Goal: Task Accomplishment & Management: Use online tool/utility

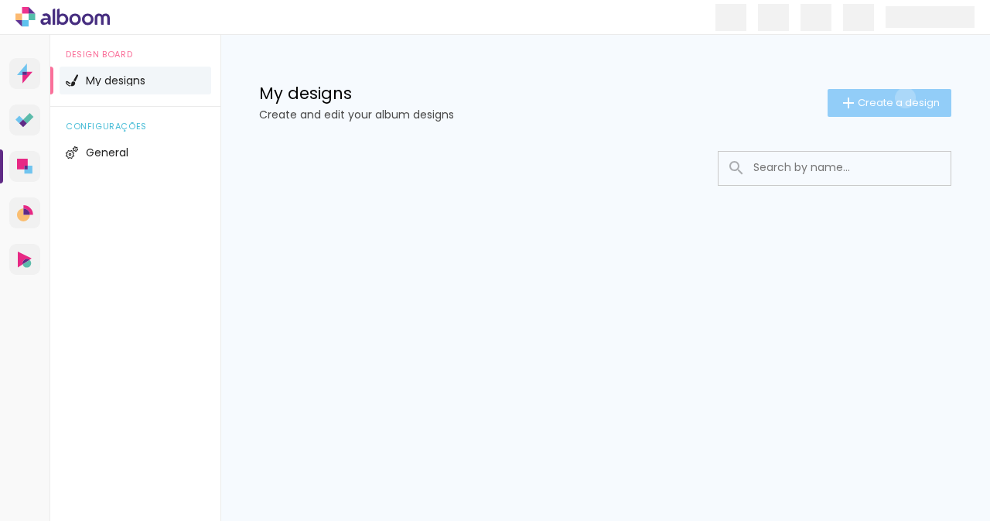
click at [904, 97] on span "Create a design" at bounding box center [899, 102] width 82 height 10
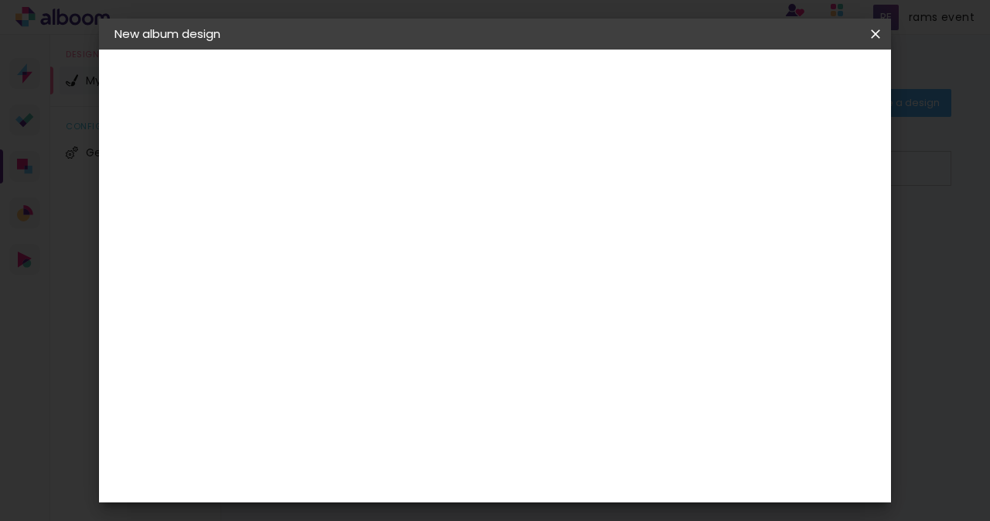
click at [367, 202] on input at bounding box center [367, 208] width 0 height 24
click at [872, 45] on paper-icon-button at bounding box center [875, 34] width 31 height 28
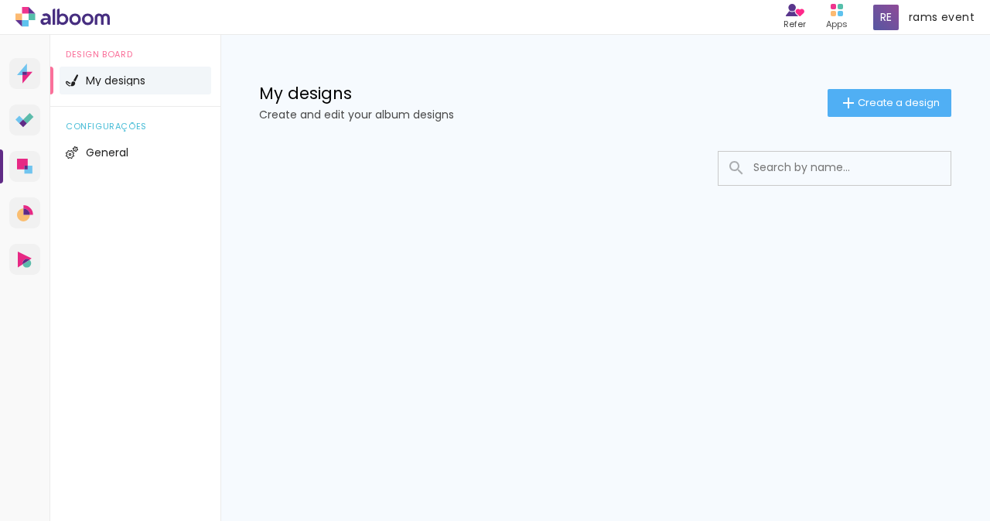
click at [78, 75] on li "My designs" at bounding box center [136, 81] width 152 height 28
click at [863, 97] on span "Create a design" at bounding box center [899, 102] width 82 height 10
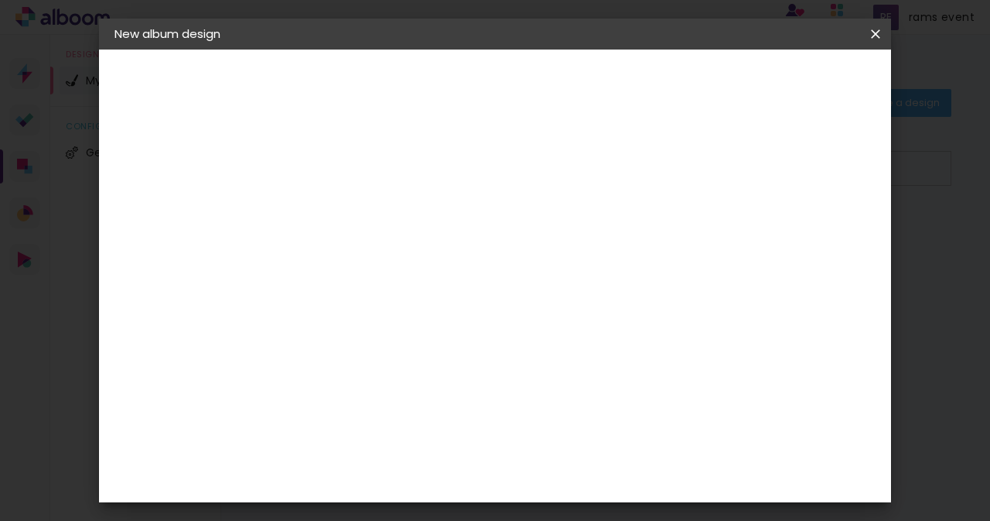
click at [367, 196] on input at bounding box center [367, 208] width 0 height 24
paste input "Why Alwar is Your Perfect Choice for a Destination Wedding in [GEOGRAPHIC_DATA]"
type input "Why Alwar is Your Perfect Choice for a Destination Wedding in [GEOGRAPHIC_DATA]"
type paper-input "Why Alwar is Your Perfect Choice for a Destination Wedding in [GEOGRAPHIC_DATA]"
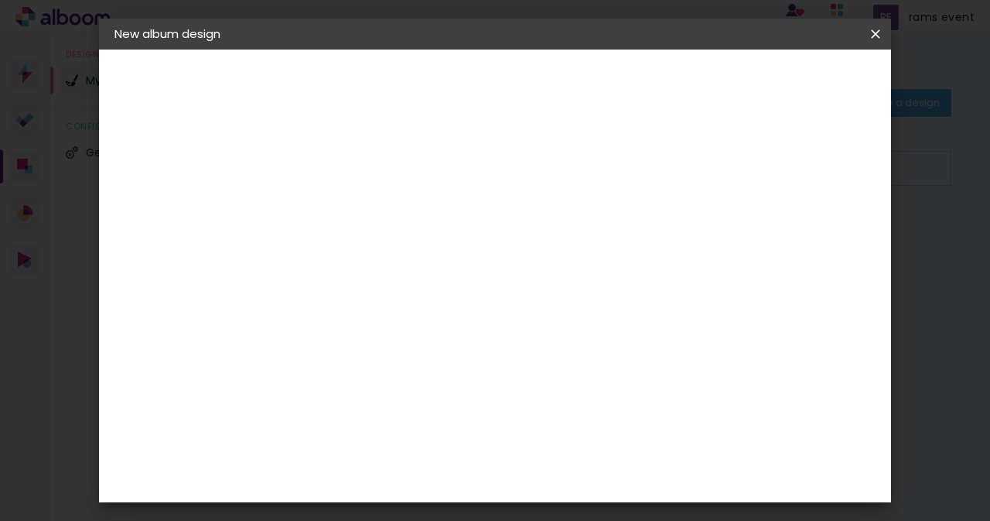
click at [0, 0] on slot "Next" at bounding box center [0, 0] width 0 height 0
click at [885, 20] on paper-icon-button at bounding box center [875, 34] width 31 height 28
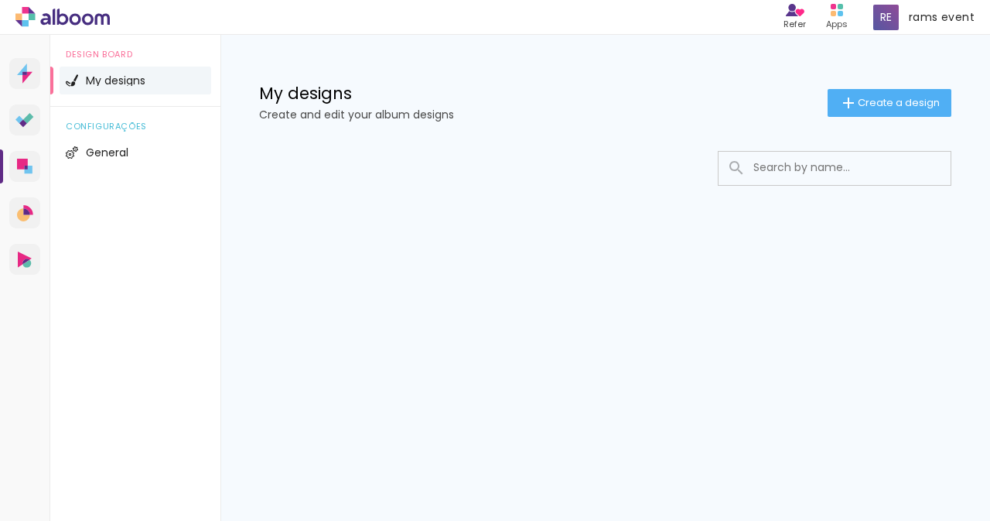
click at [340, 79] on div "My designs Create and edit your album designs Create a design" at bounding box center [605, 85] width 770 height 101
click at [337, 85] on h1 "My designs" at bounding box center [543, 93] width 569 height 16
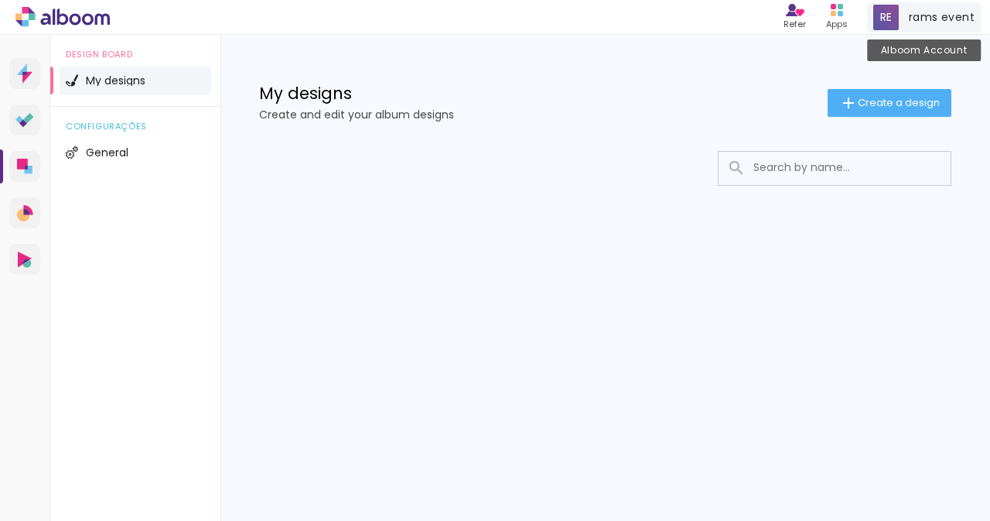
click at [903, 10] on div "rams event Alboom Account" at bounding box center [924, 17] width 114 height 30
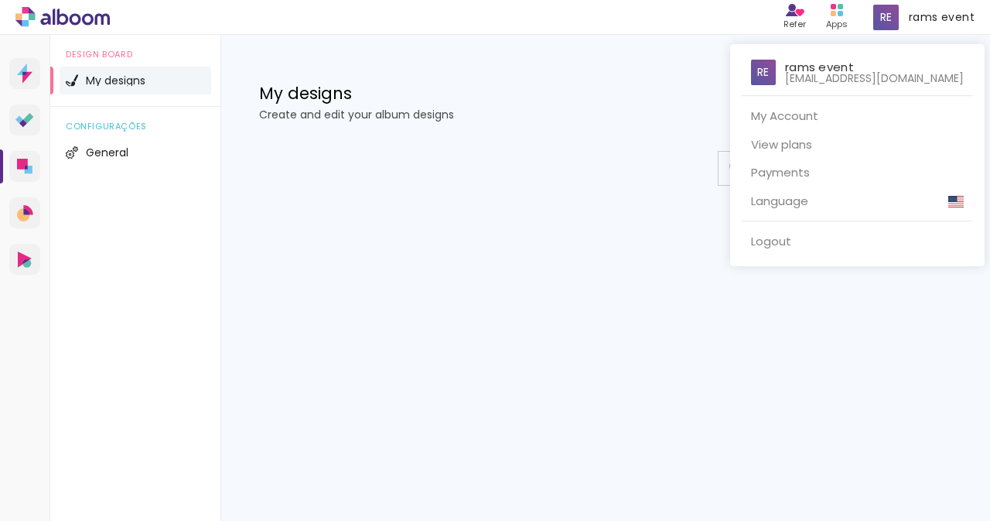
click at [53, 4] on div at bounding box center [495, 260] width 990 height 521
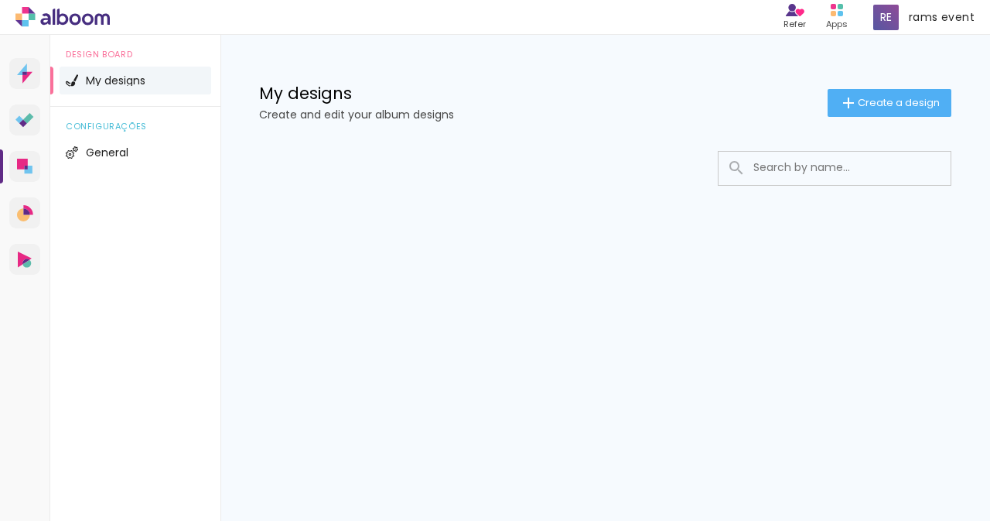
click at [27, 26] on icon at bounding box center [25, 23] width 7 height 7
click at [80, 150] on li "General" at bounding box center [136, 152] width 152 height 28
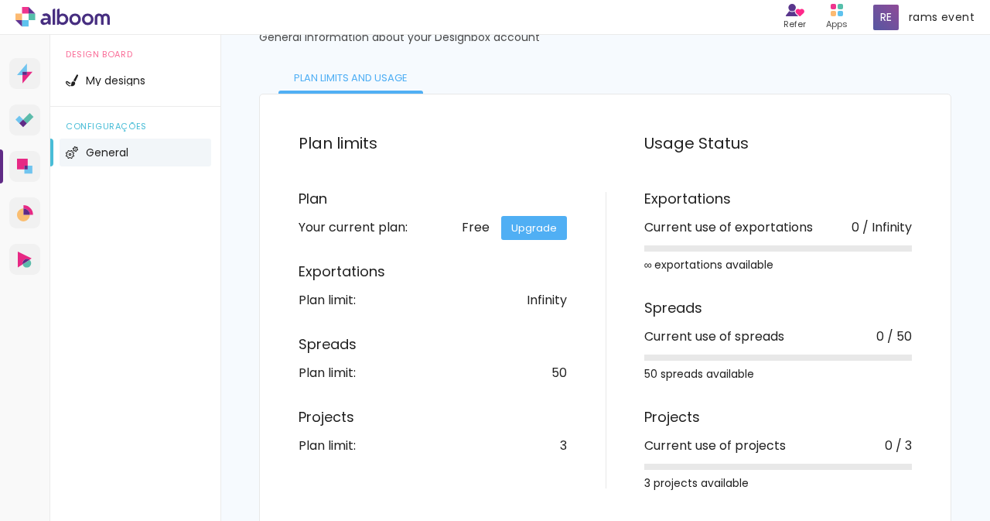
scroll to position [84, 0]
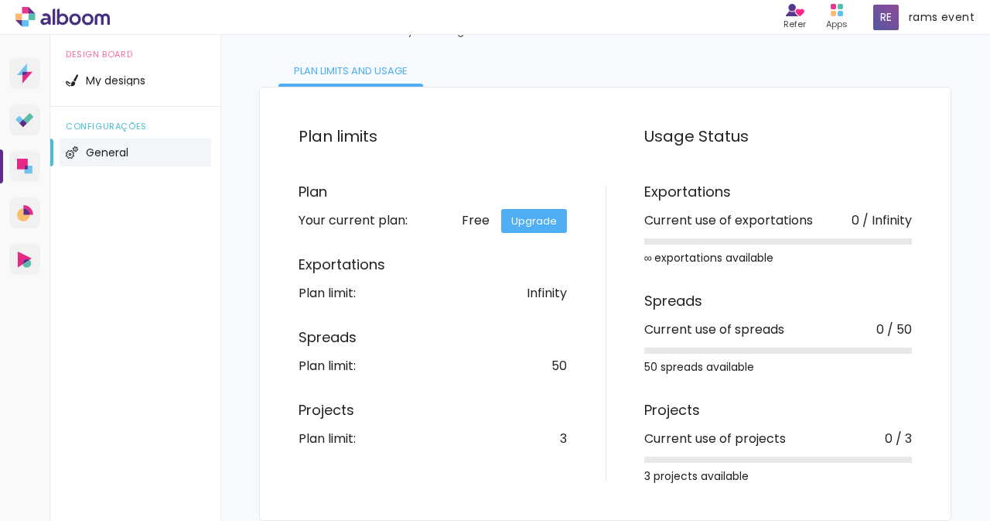
click at [62, 24] on icon at bounding box center [63, 17] width 12 height 16
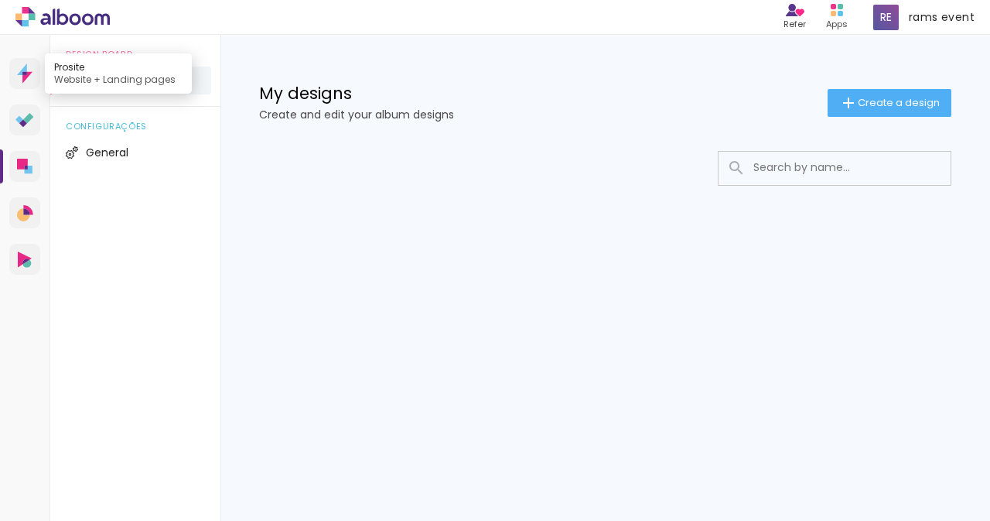
click at [24, 72] on icon at bounding box center [24, 73] width 5 height 3
